Goal: Find specific page/section: Find specific page/section

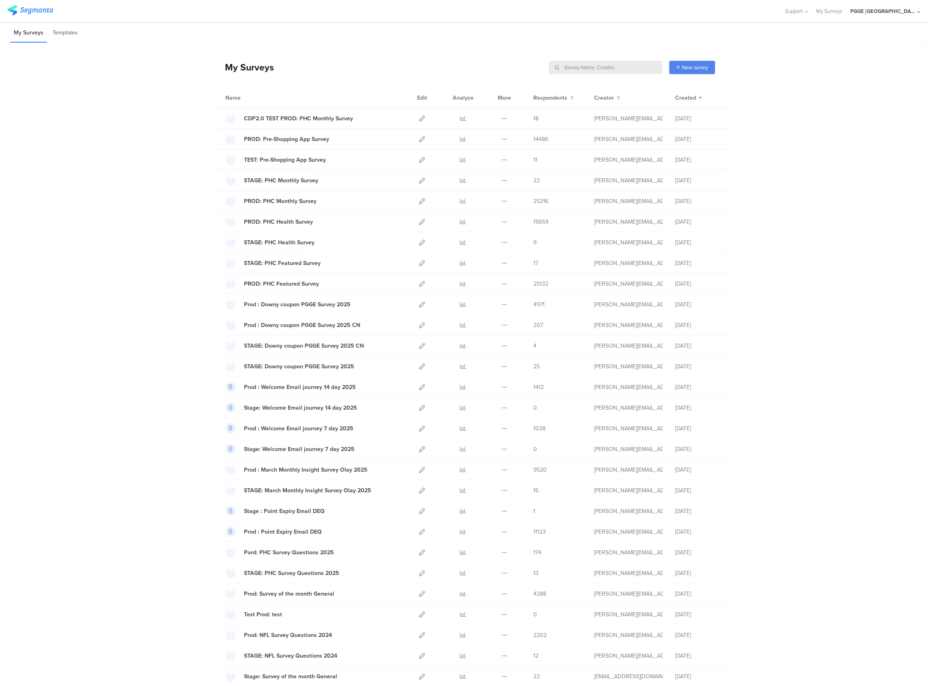
click at [610, 70] on input "text" at bounding box center [605, 67] width 113 height 13
paste input "PROD: ORAL SURVEY 1"
type input "PROD: ORAL SURVEY 1"
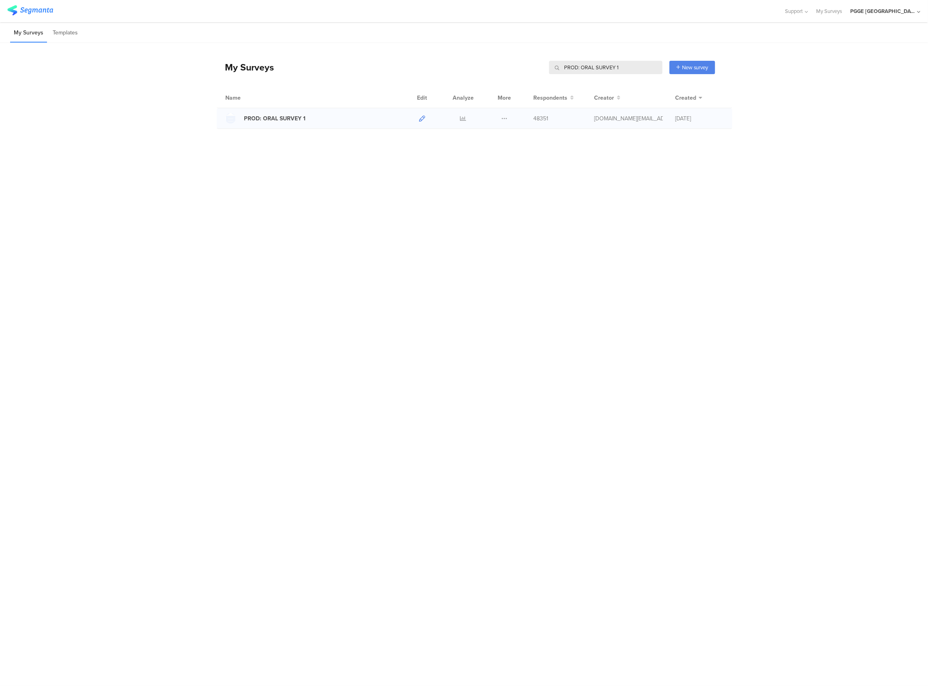
click at [424, 117] on icon at bounding box center [422, 118] width 6 height 6
drag, startPoint x: 644, startPoint y: 70, endPoint x: 532, endPoint y: 71, distance: 112.2
click at [535, 72] on div "My Surveys PROD: ORAL SURVEY 1 PROD: ORAL SURVEY 1 New survey Start from scratc…" at bounding box center [466, 67] width 498 height 32
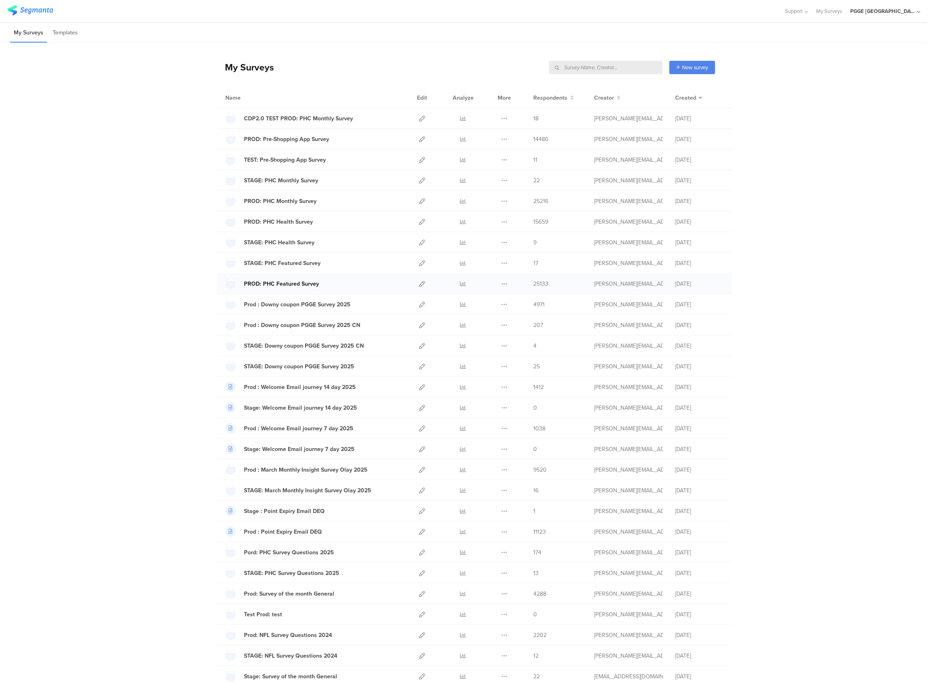
click at [295, 287] on div "PROD: PHC Featured Survey" at bounding box center [281, 284] width 75 height 9
